Goal: Task Accomplishment & Management: Use online tool/utility

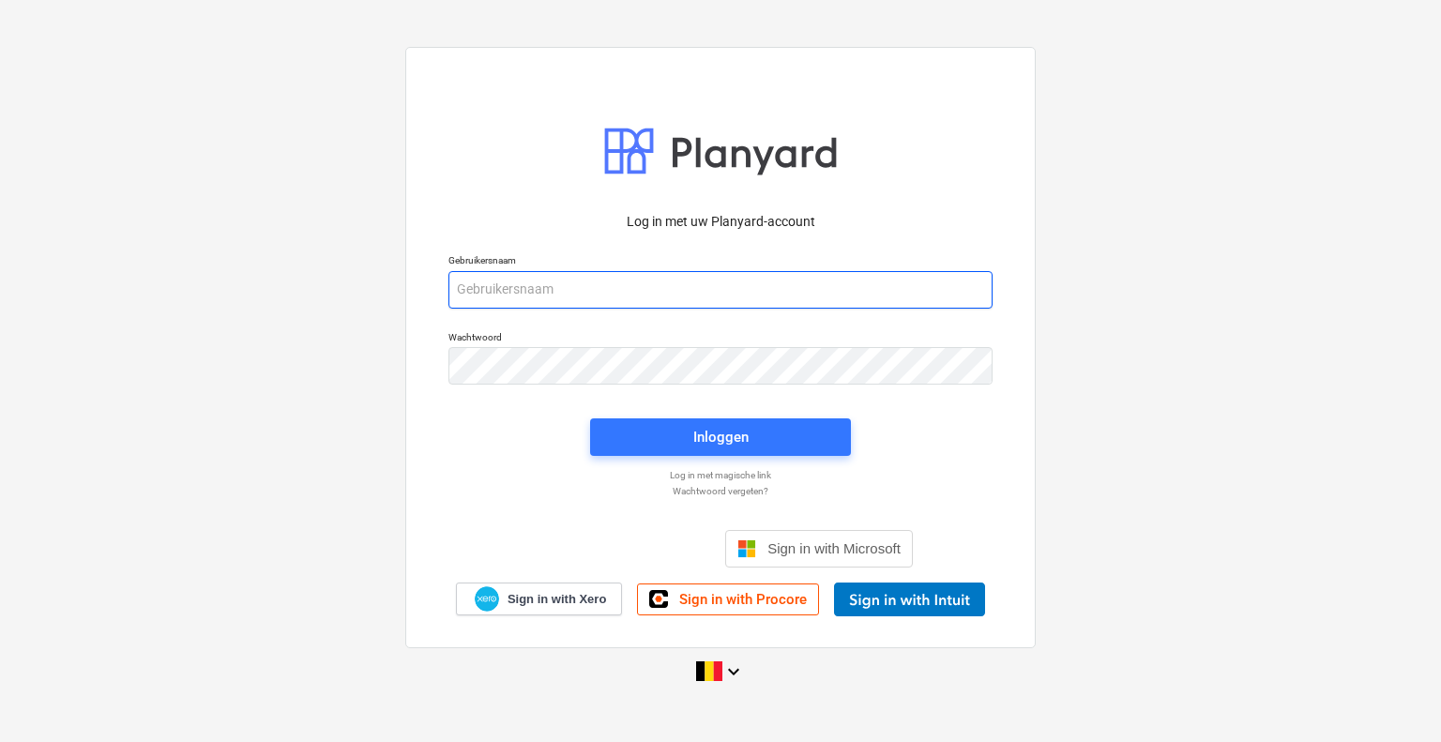
click at [592, 292] on input "email" at bounding box center [720, 290] width 544 height 38
type input "natalia@hkvm.be"
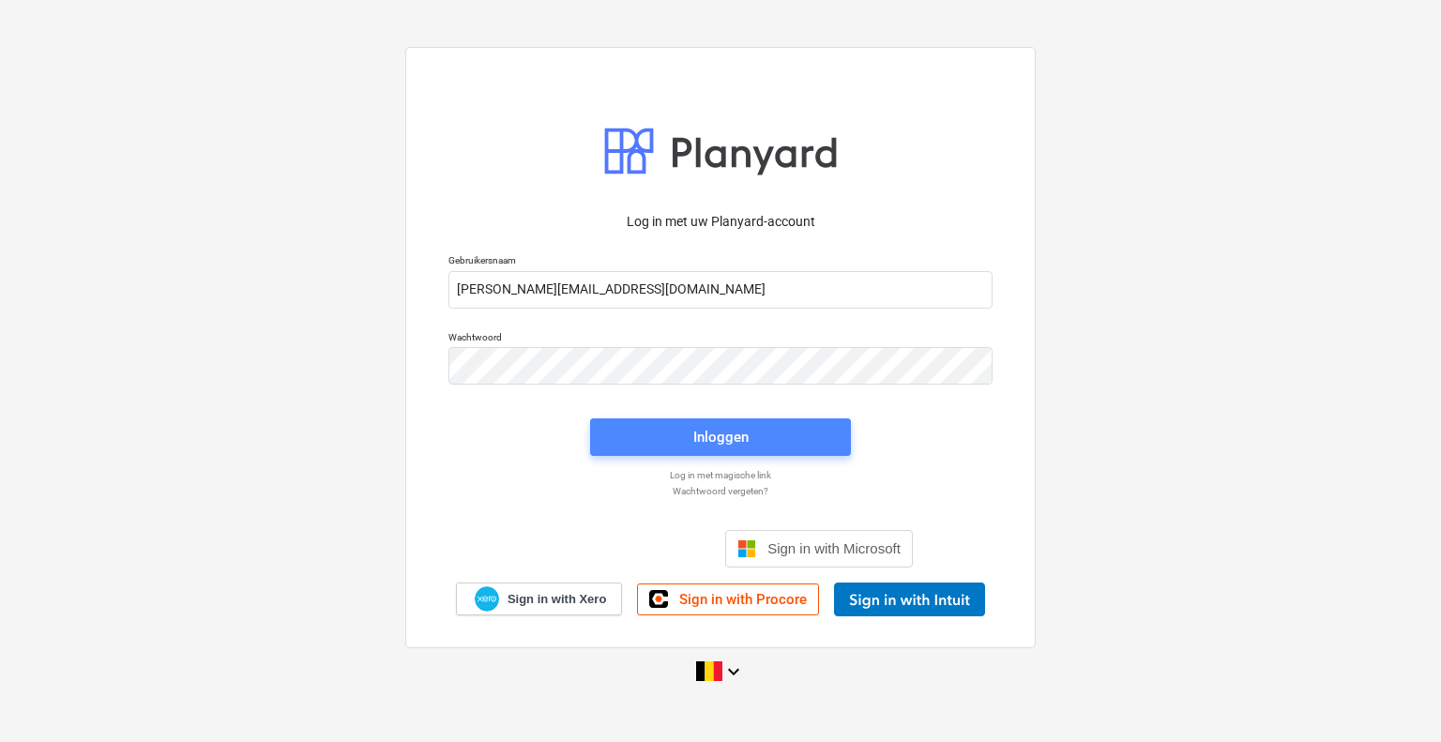
click at [688, 434] on span "Inloggen" at bounding box center [720, 437] width 216 height 24
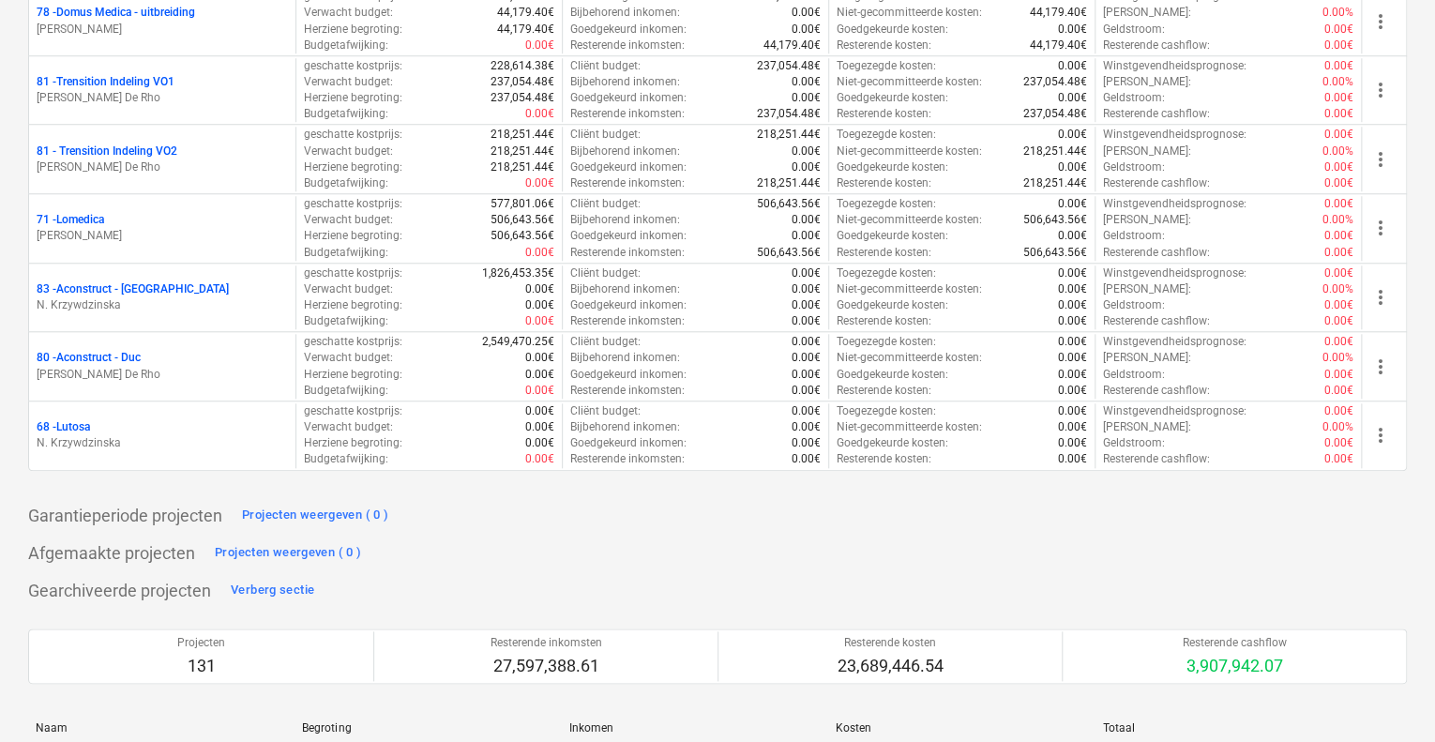
scroll to position [4251, 0]
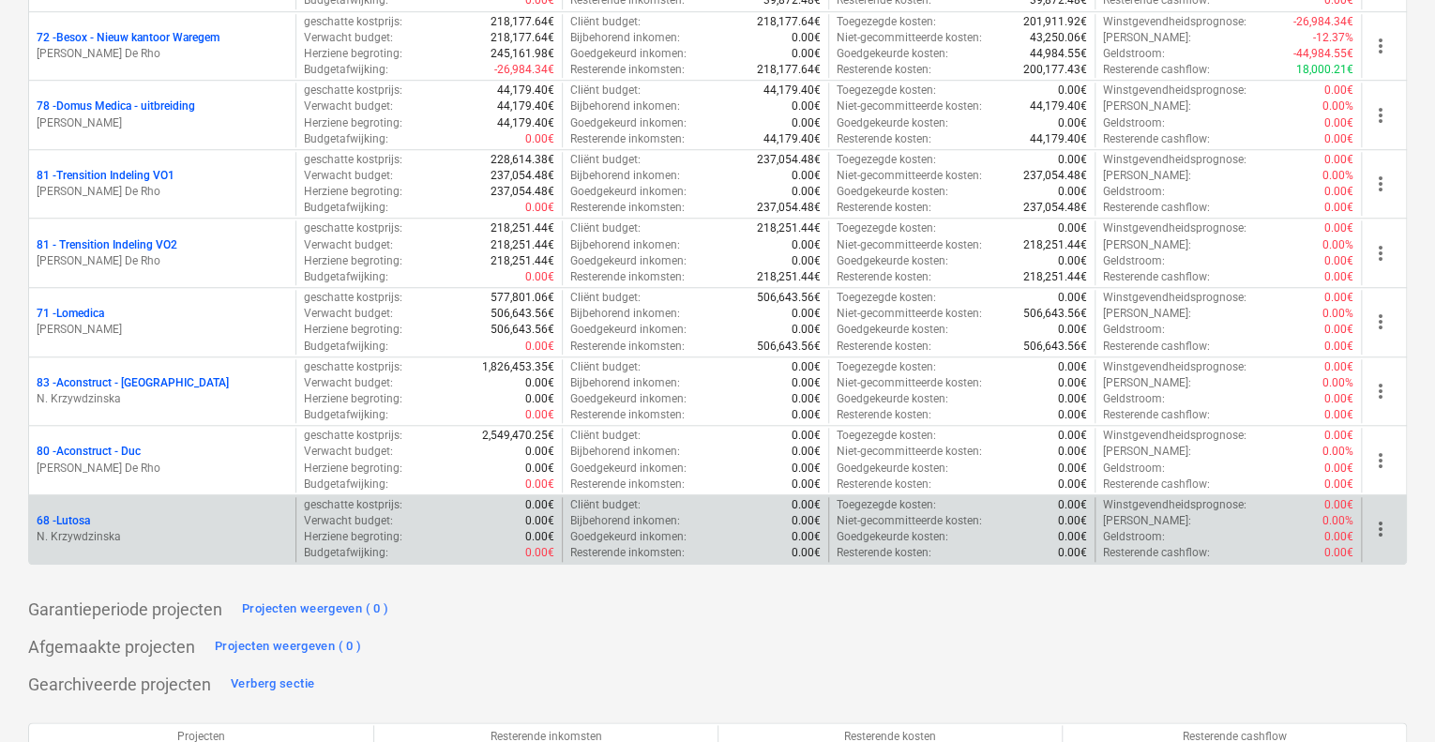
click at [206, 513] on div "68 - Lutosa" at bounding box center [162, 521] width 251 height 16
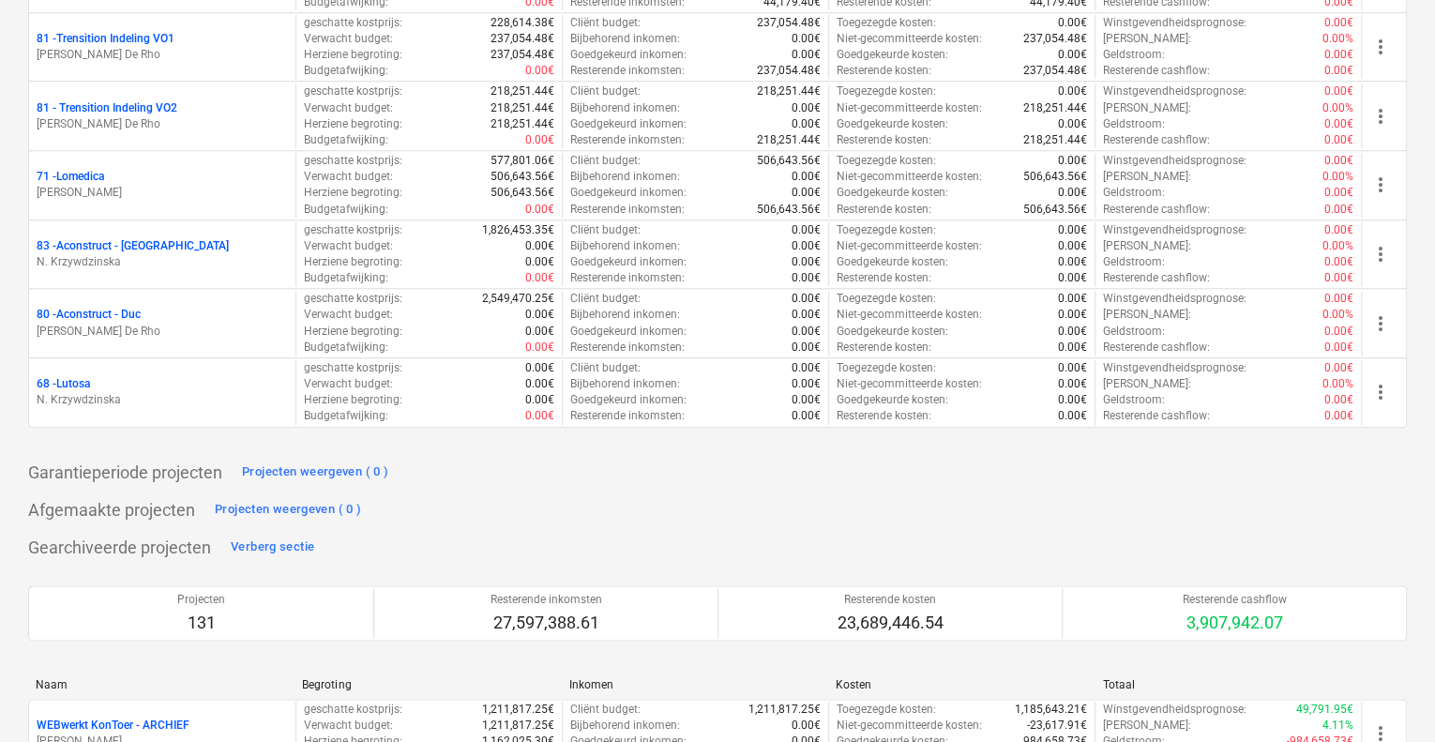
scroll to position [4391, 0]
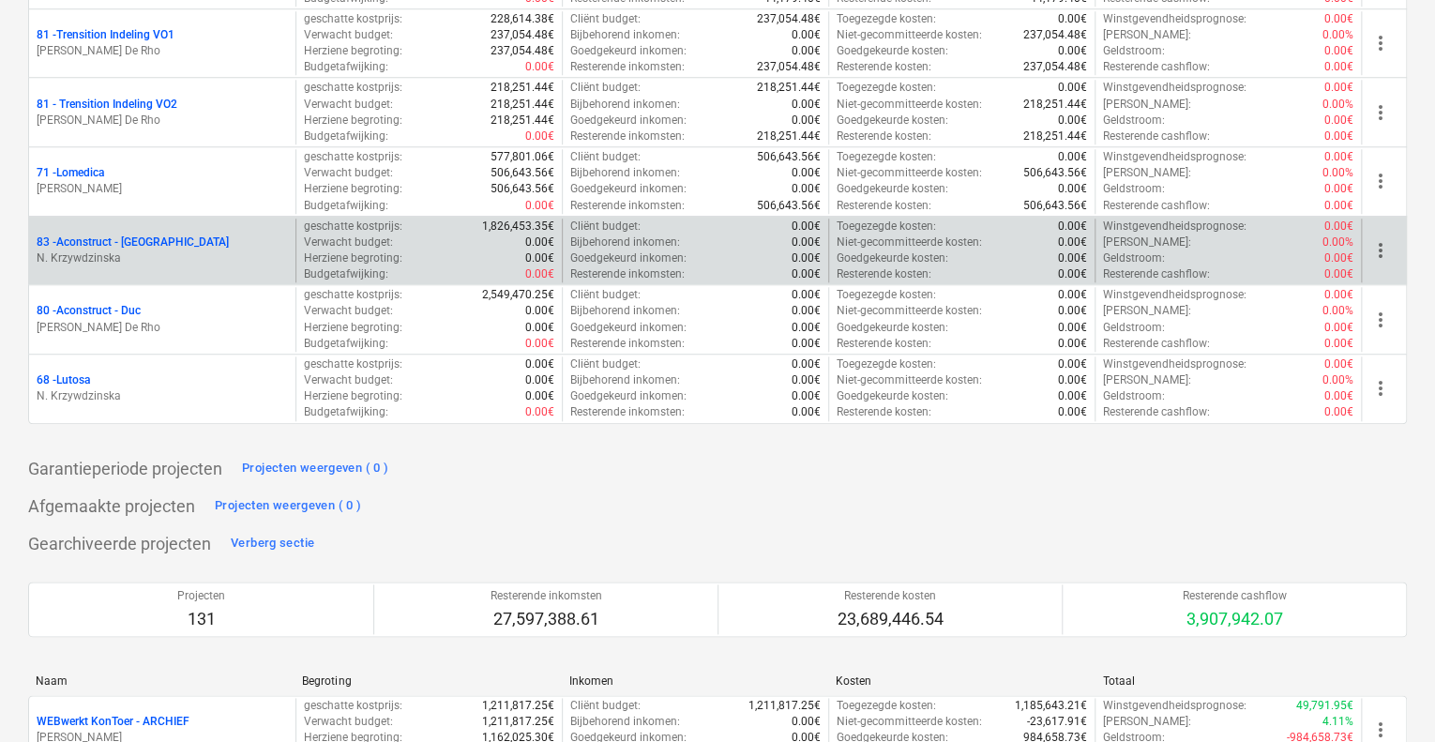
click at [113, 250] on p "N. Krzywdzinska" at bounding box center [162, 258] width 251 height 16
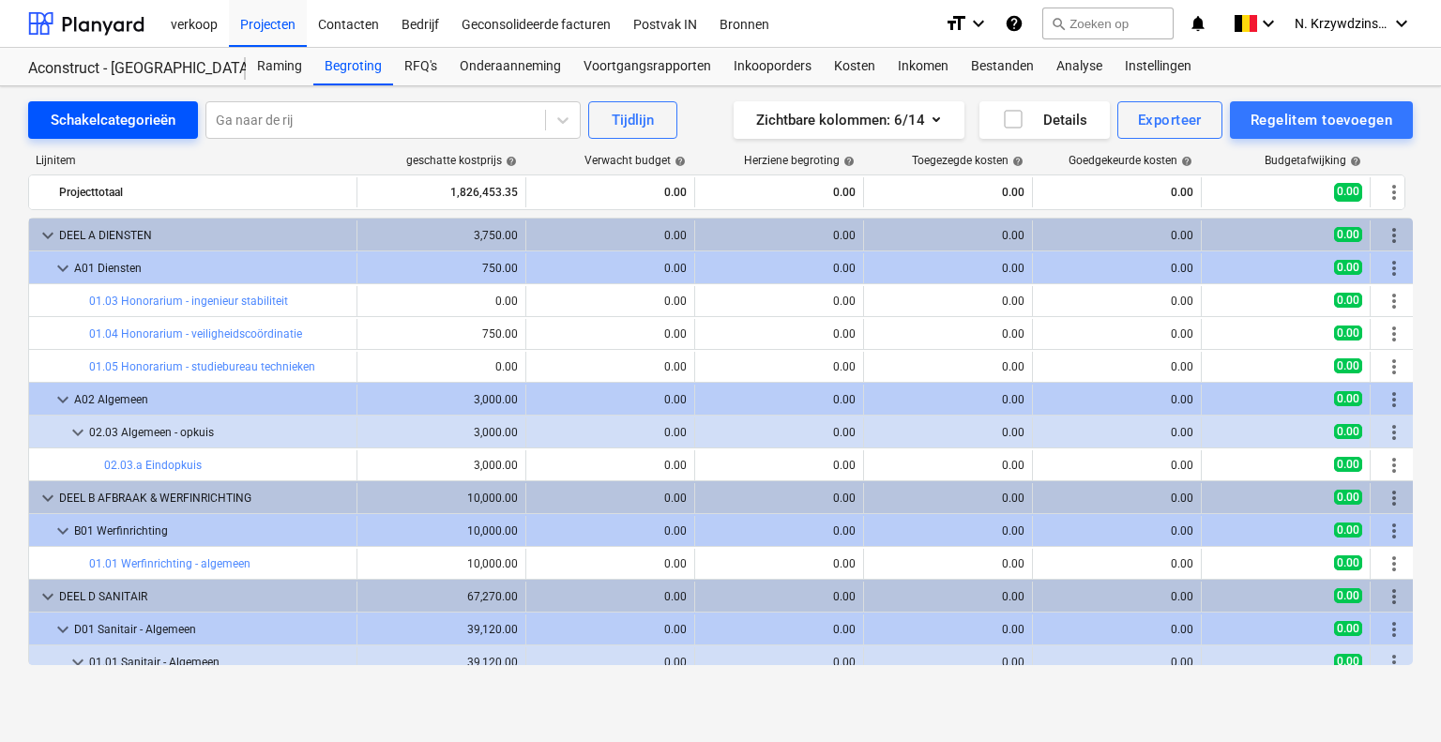
scroll to position [563, 0]
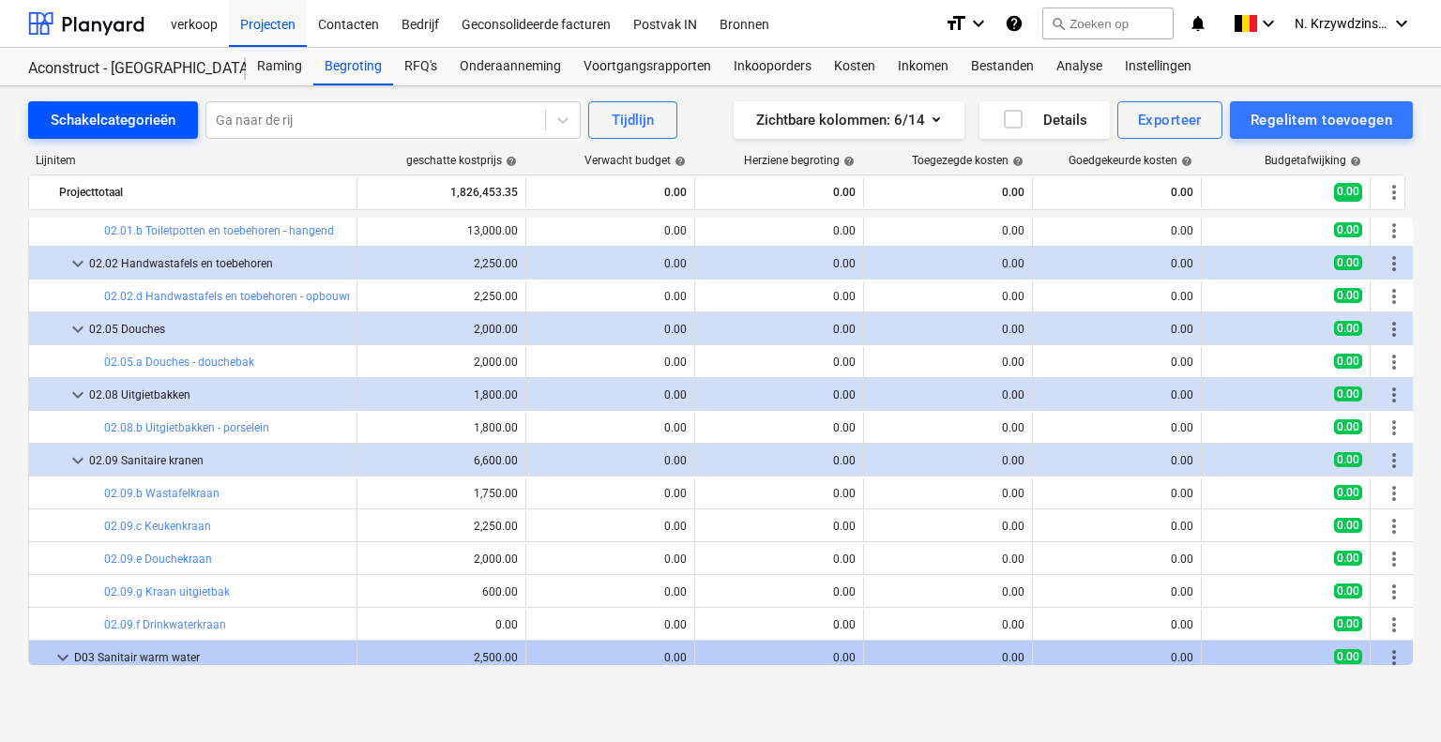
click at [164, 116] on div "Schakelcategorieën" at bounding box center [113, 120] width 125 height 24
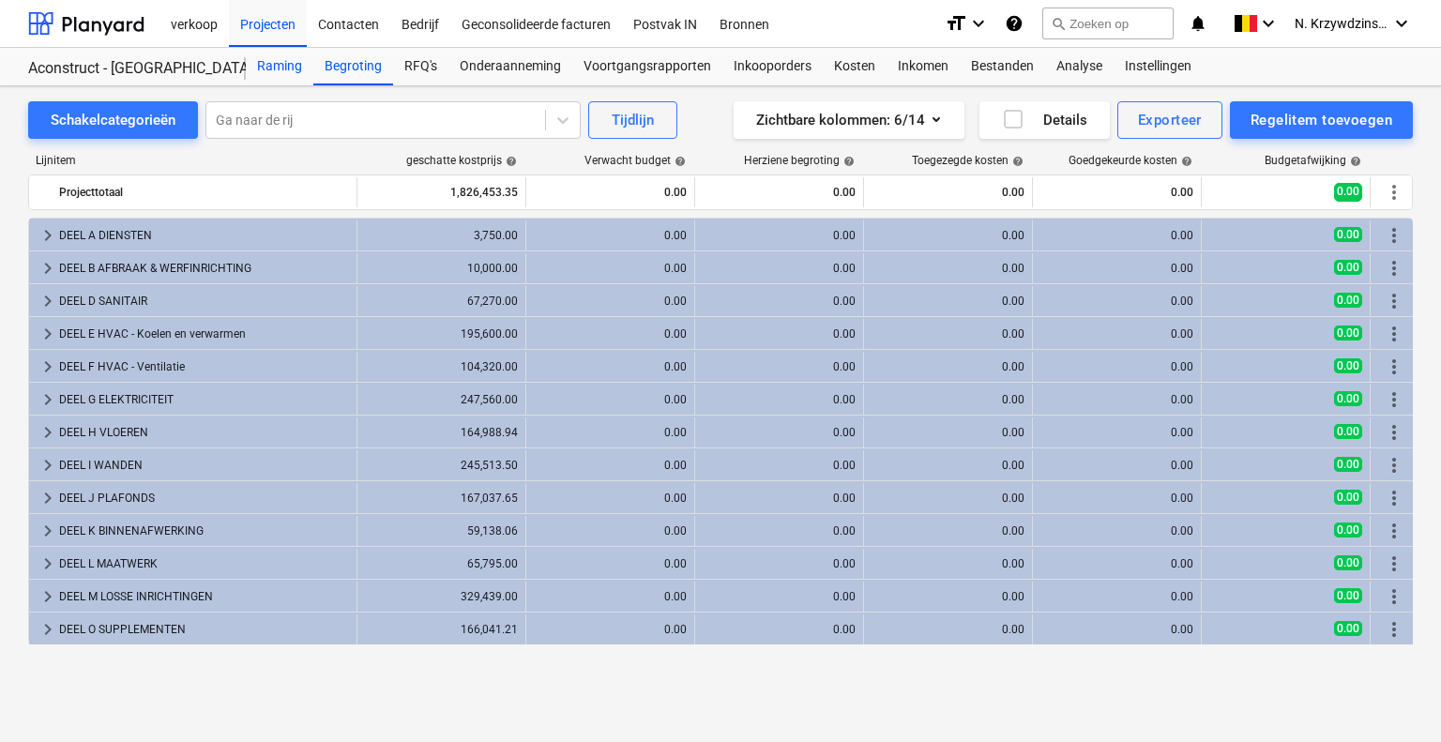
click at [279, 71] on div "Raming" at bounding box center [280, 67] width 68 height 38
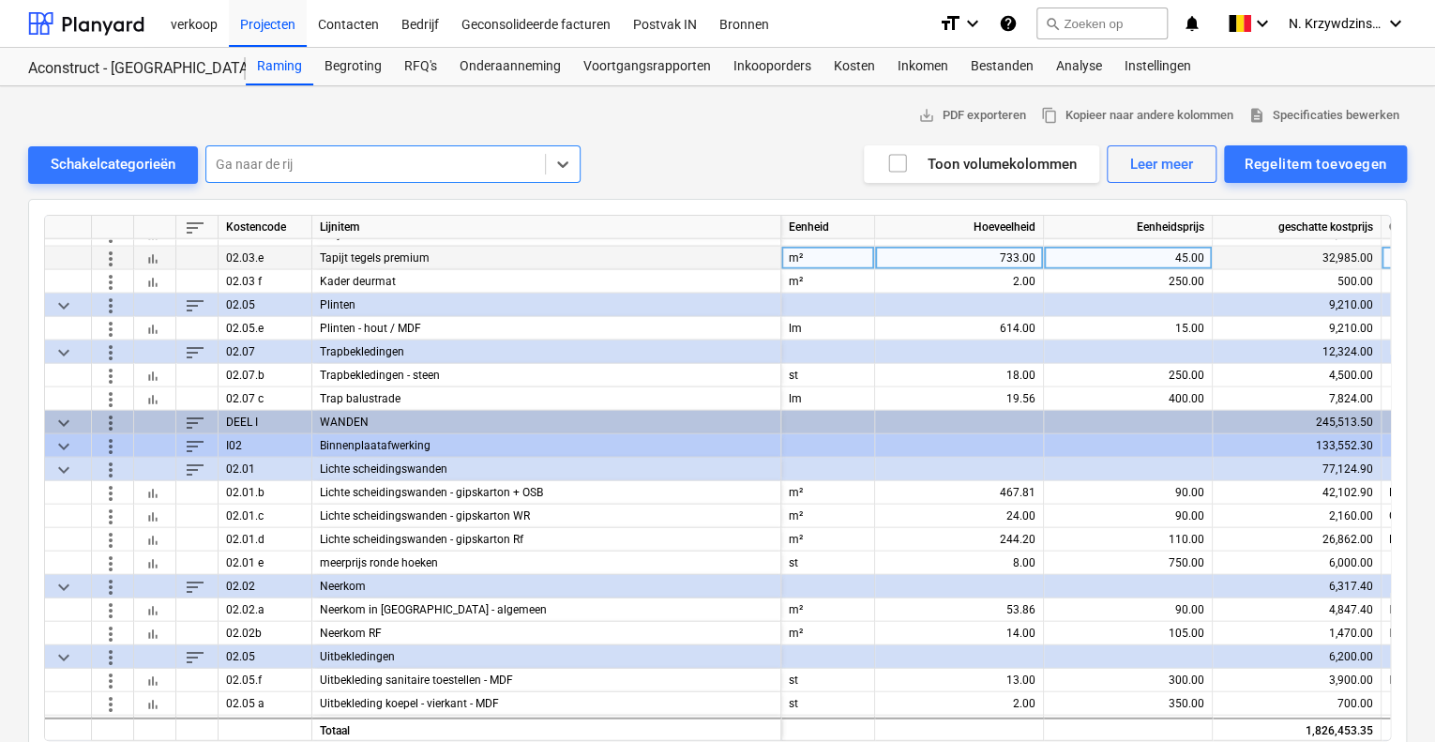
scroll to position [2243, 0]
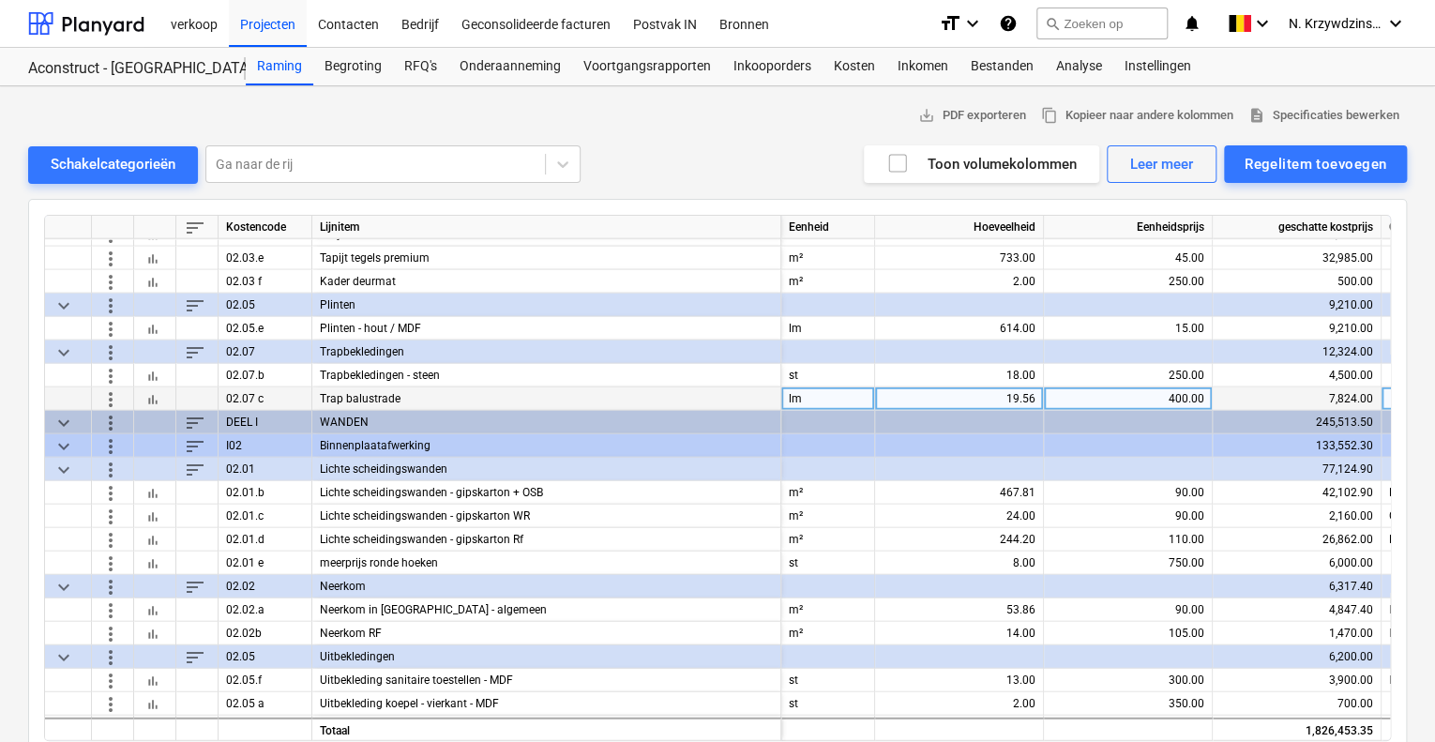
click at [1177, 397] on div "400.00" at bounding box center [1127, 398] width 153 height 23
click at [999, 393] on div "19.56" at bounding box center [959, 398] width 153 height 23
click at [1167, 398] on div "400.00" at bounding box center [1127, 398] width 153 height 23
click at [1338, 81] on div "Raming Begroting RFQ's Onderaanneming Voortgangsrapporten Inkooporders Kosten I…" at bounding box center [826, 67] width 1161 height 38
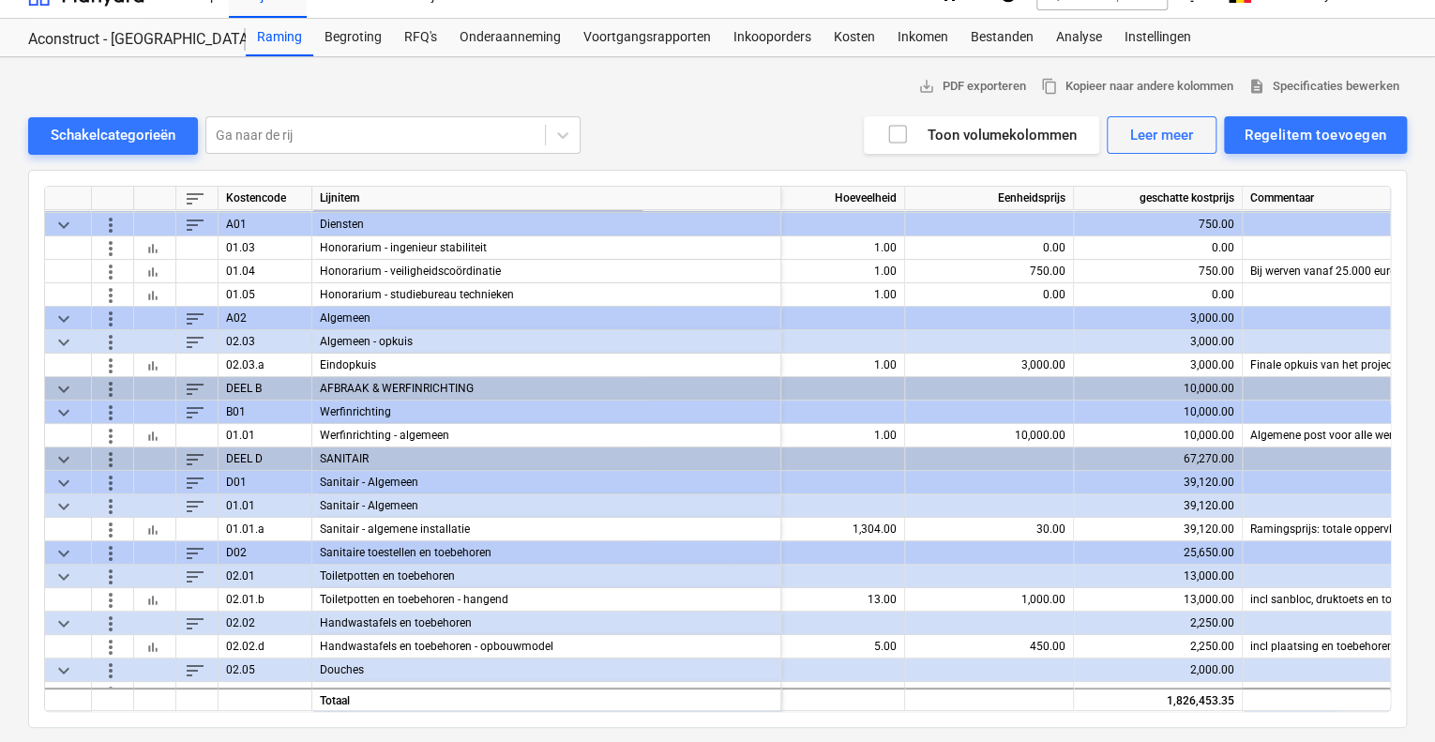
scroll to position [0, 139]
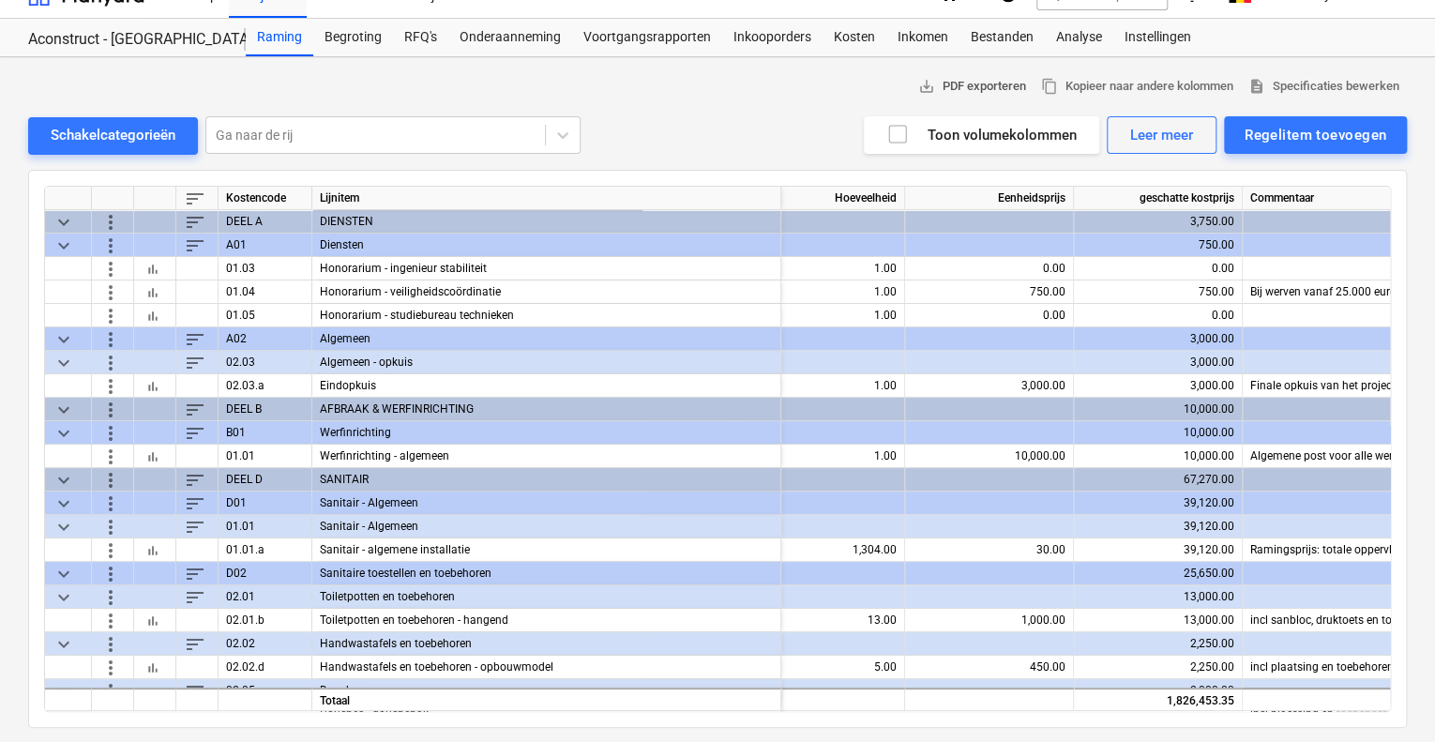
click at [987, 85] on span "save_alt PDF exporteren" at bounding box center [972, 87] width 108 height 22
